Goal: Task Accomplishment & Management: Use online tool/utility

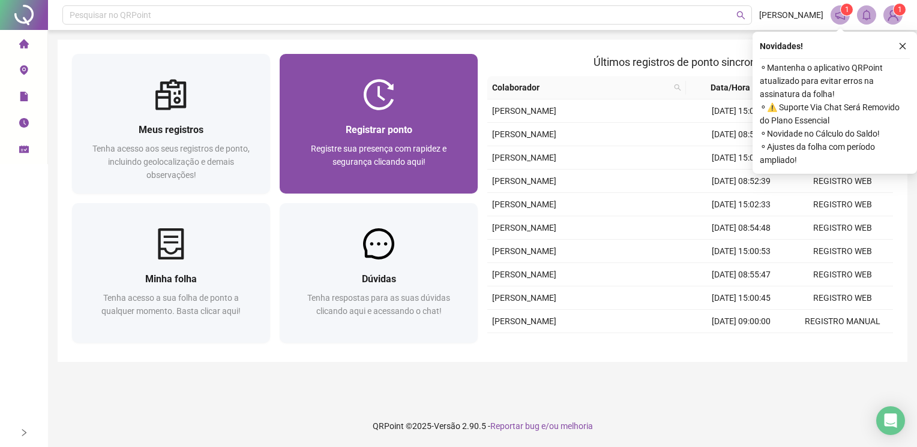
click at [323, 140] on div "Registrar ponto Registre sua presença com rapidez e segurança clicando aqui!" at bounding box center [378, 151] width 169 height 59
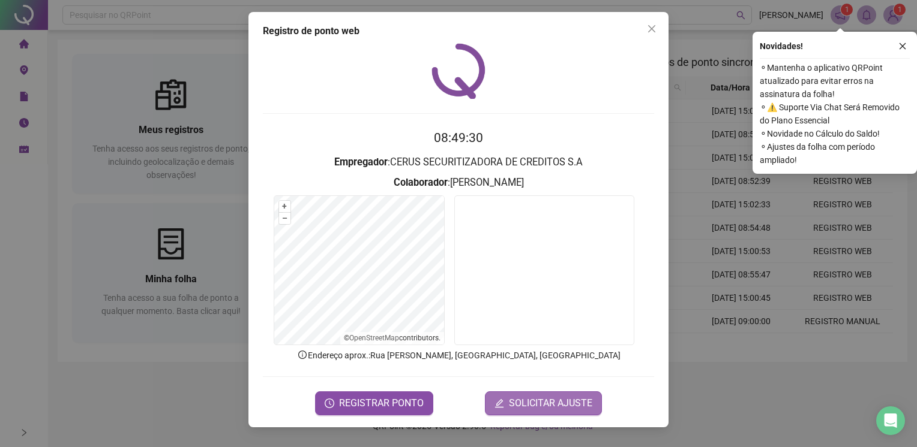
click at [502, 404] on icon "edit" at bounding box center [499, 404] width 10 height 10
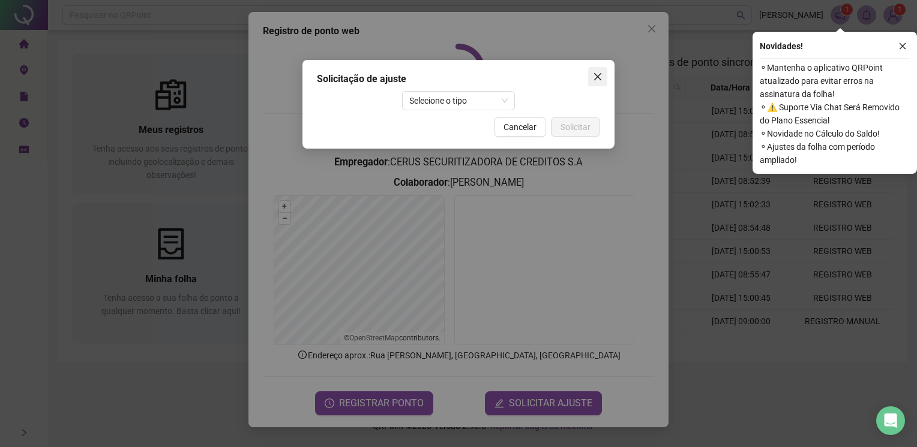
click at [597, 74] on icon "close" at bounding box center [598, 77] width 10 height 10
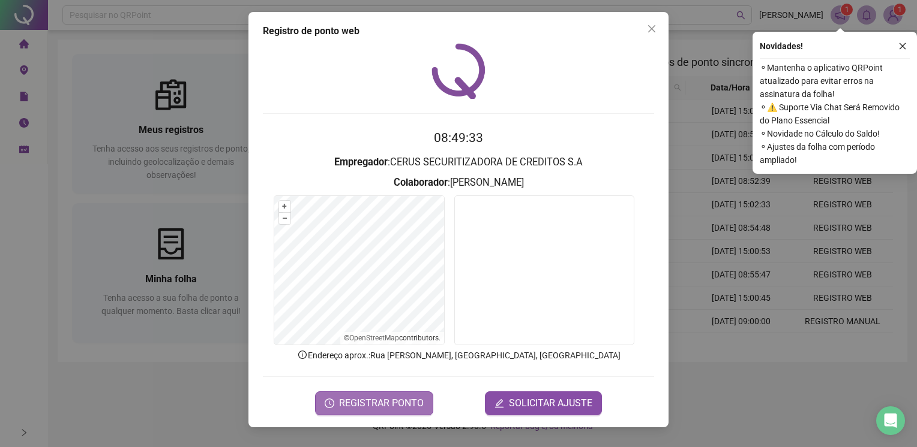
click at [392, 392] on button "REGISTRAR PONTO" at bounding box center [374, 404] width 118 height 24
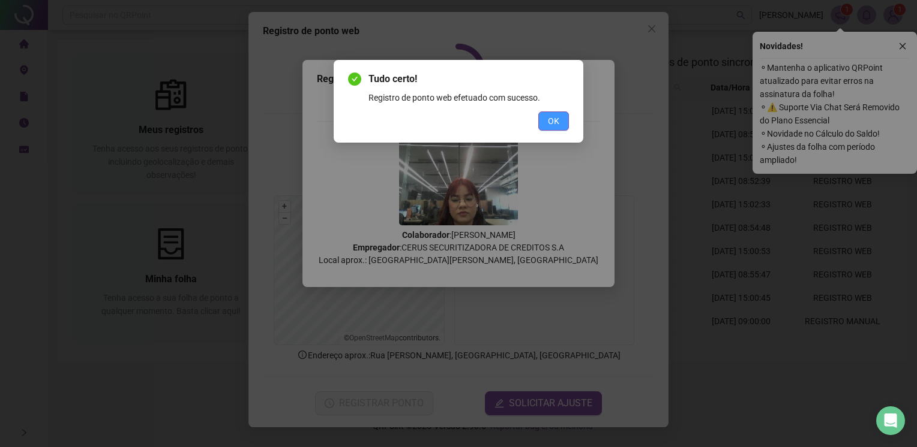
click at [559, 126] on span "OK" at bounding box center [553, 121] width 11 height 13
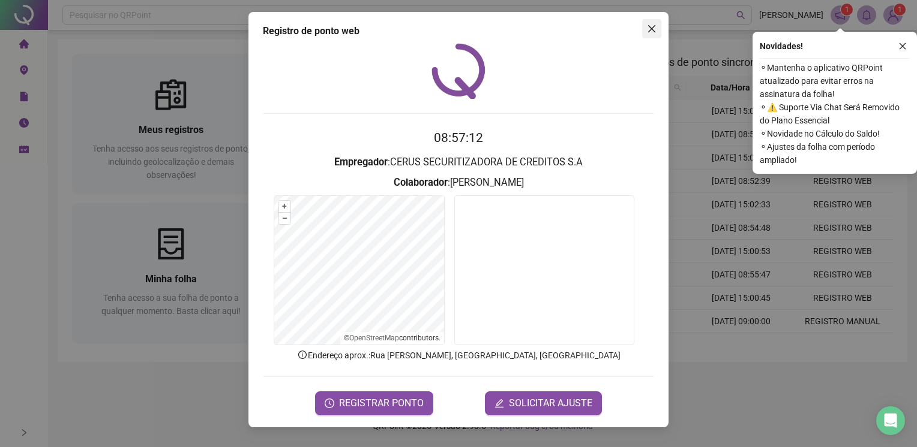
click at [654, 30] on icon "close" at bounding box center [652, 29] width 10 height 10
